Goal: Task Accomplishment & Management: Complete application form

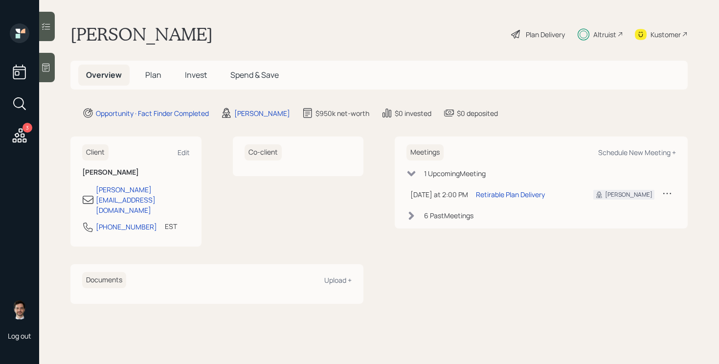
click at [153, 76] on span "Plan" at bounding box center [153, 74] width 16 height 11
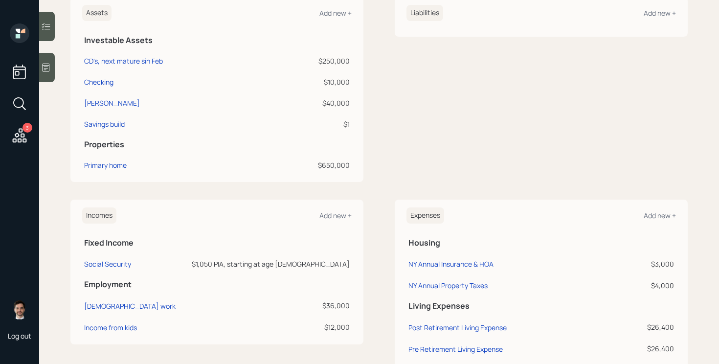
scroll to position [257, 0]
